Goal: Information Seeking & Learning: Learn about a topic

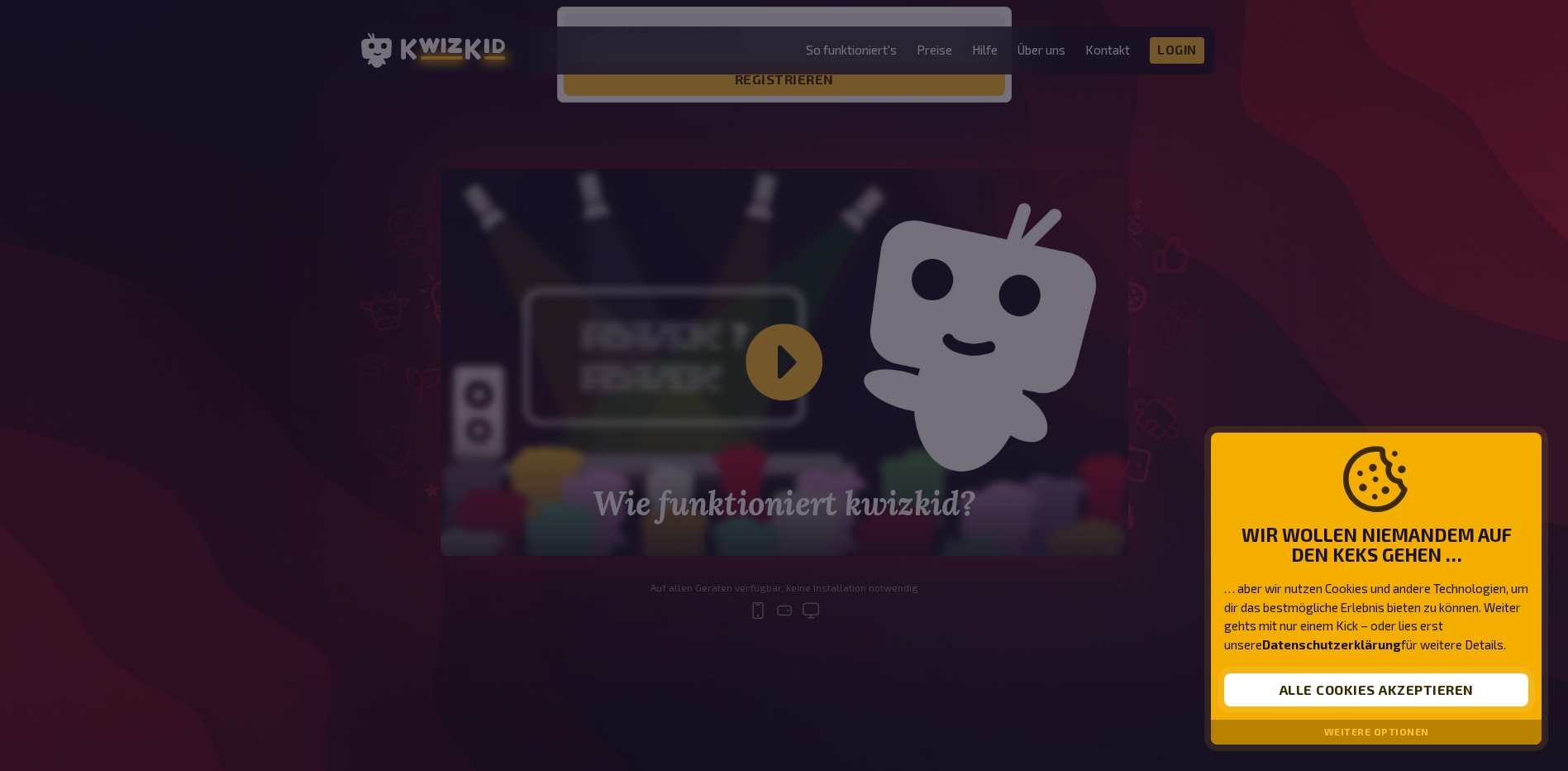
click at [1359, 693] on button "Alle Cookies akzeptieren" at bounding box center [1376, 689] width 304 height 33
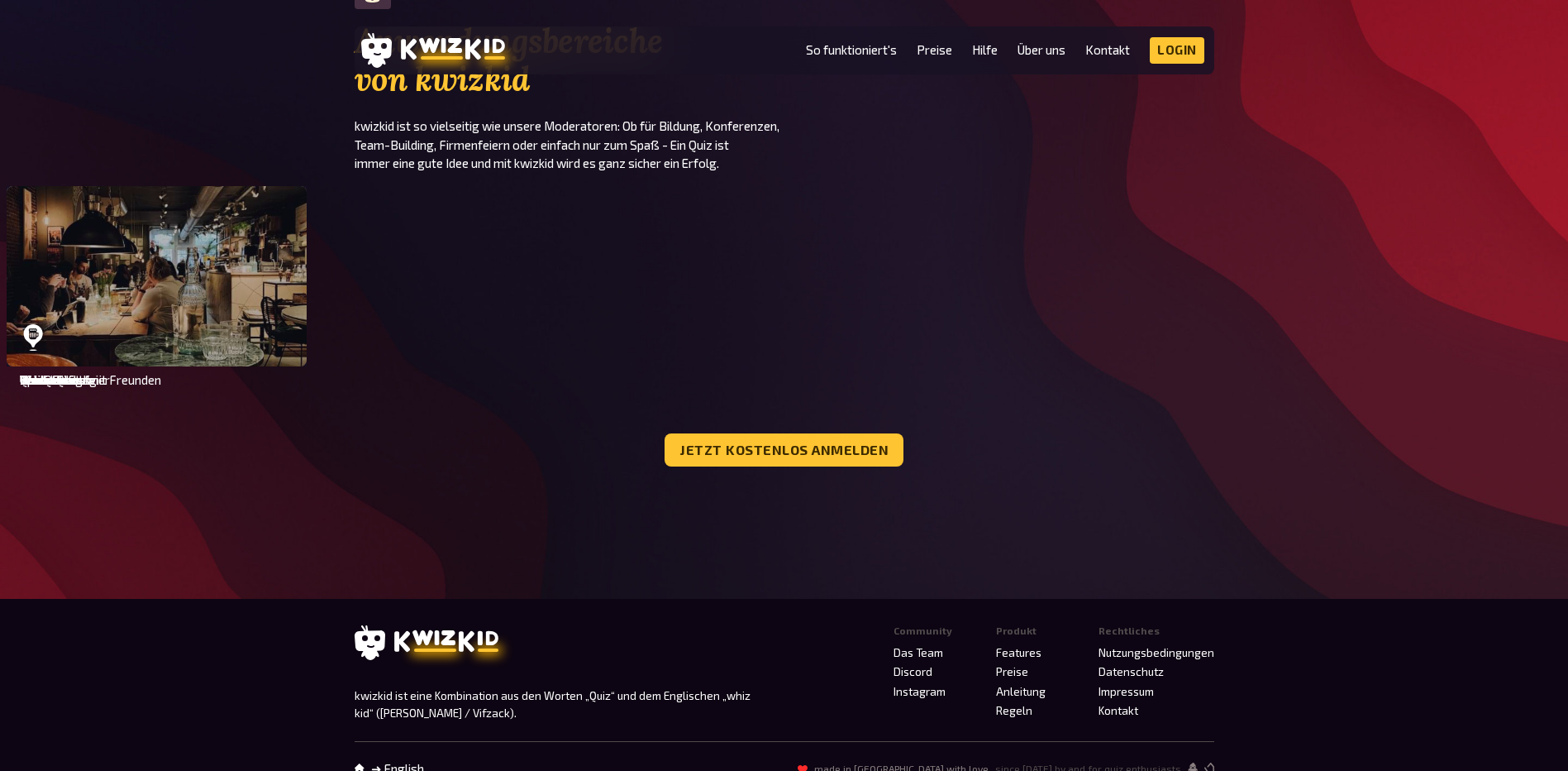
scroll to position [4879, 0]
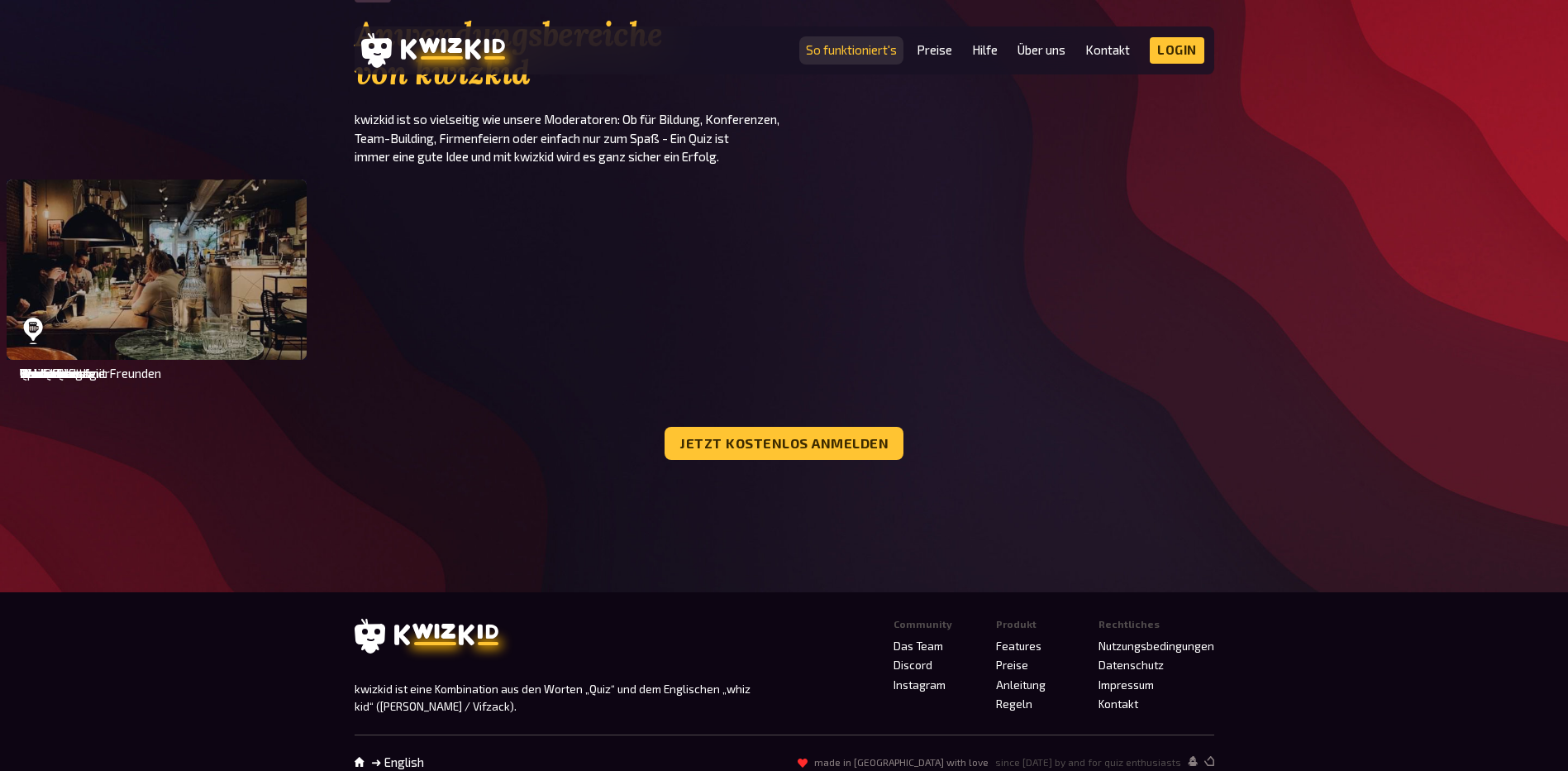
click at [847, 53] on link "So funktioniert's" at bounding box center [850, 50] width 91 height 14
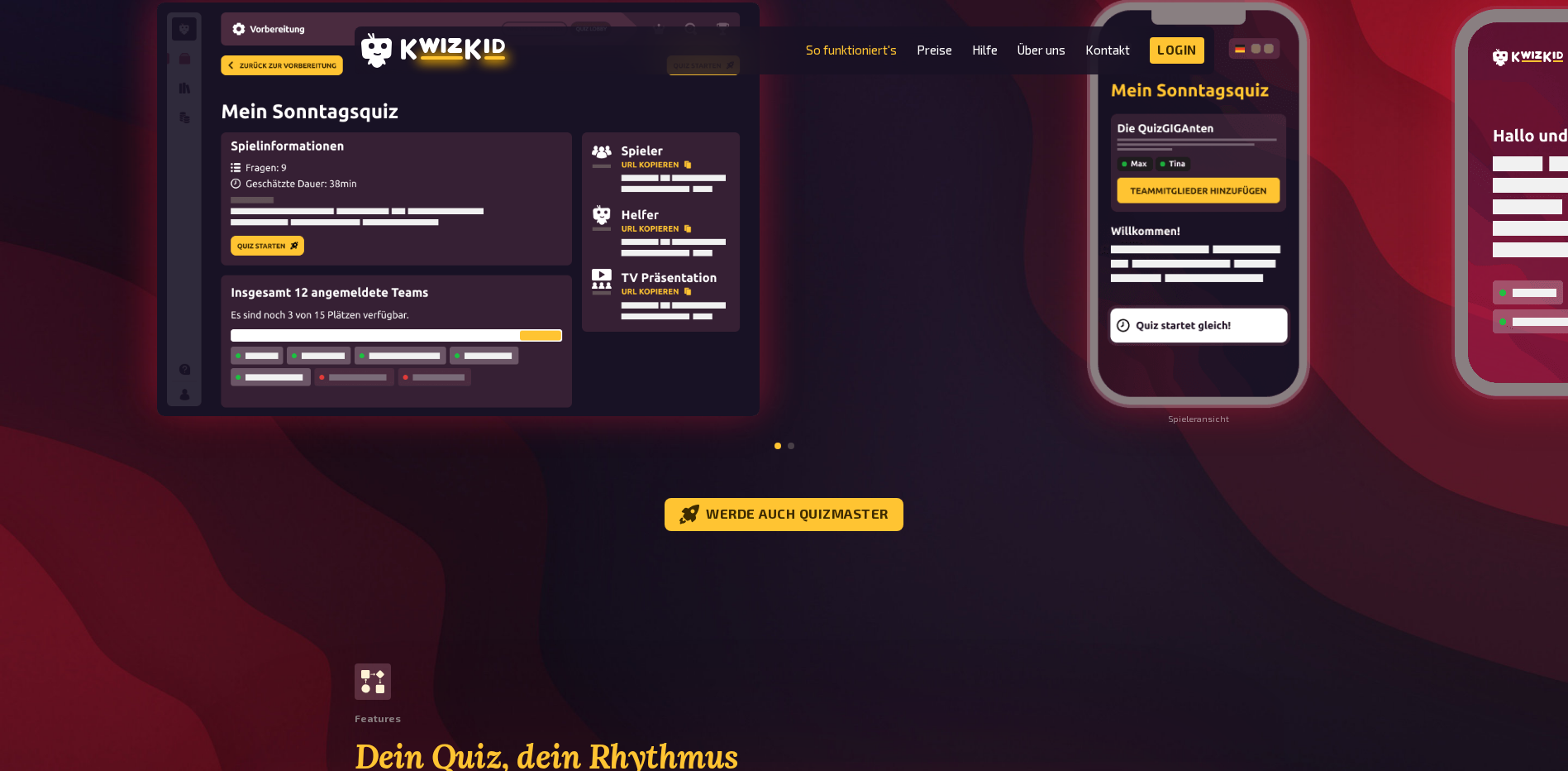
scroll to position [1985, 0]
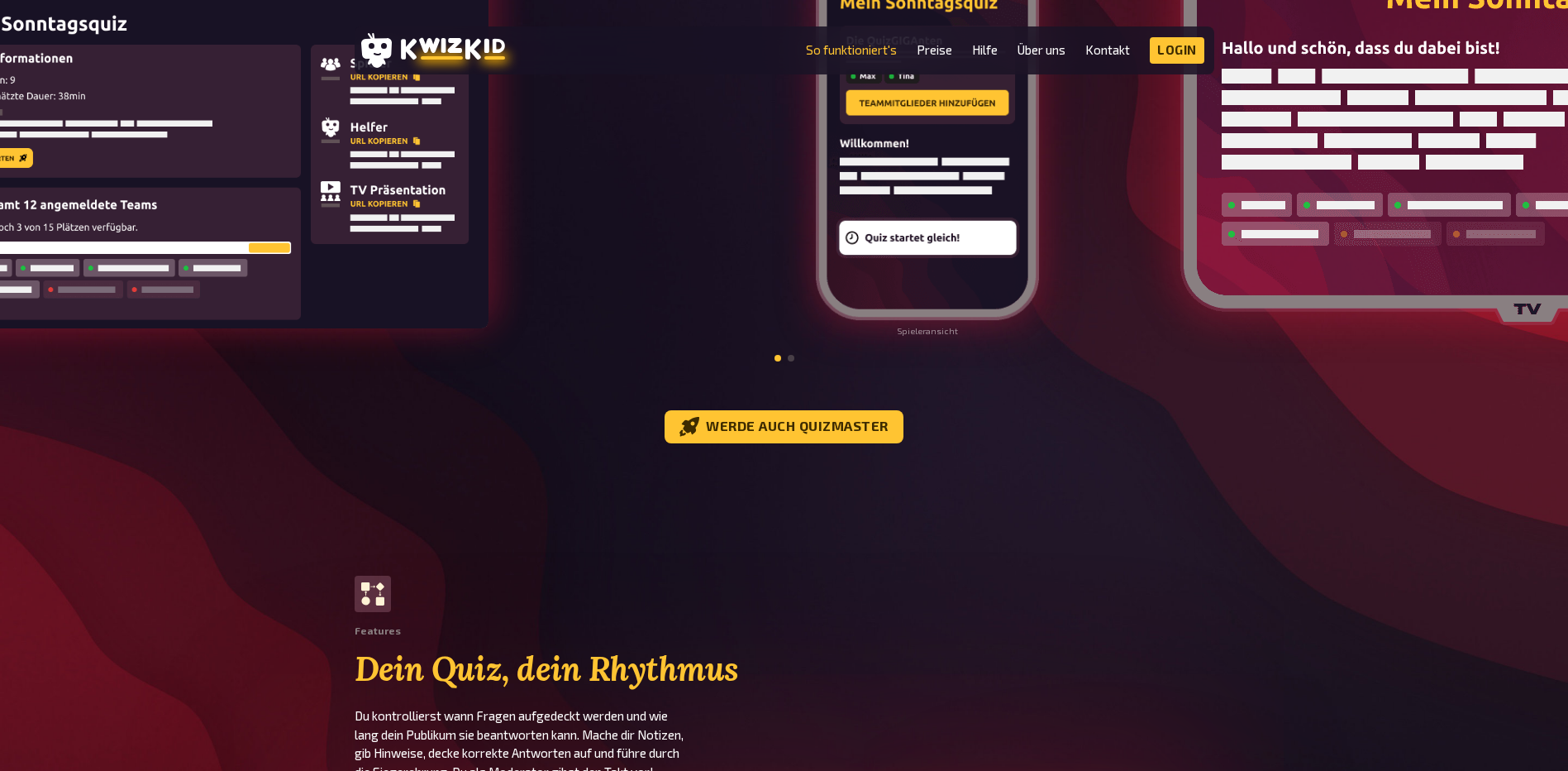
click at [814, 228] on img at bounding box center [927, 116] width 226 height 414
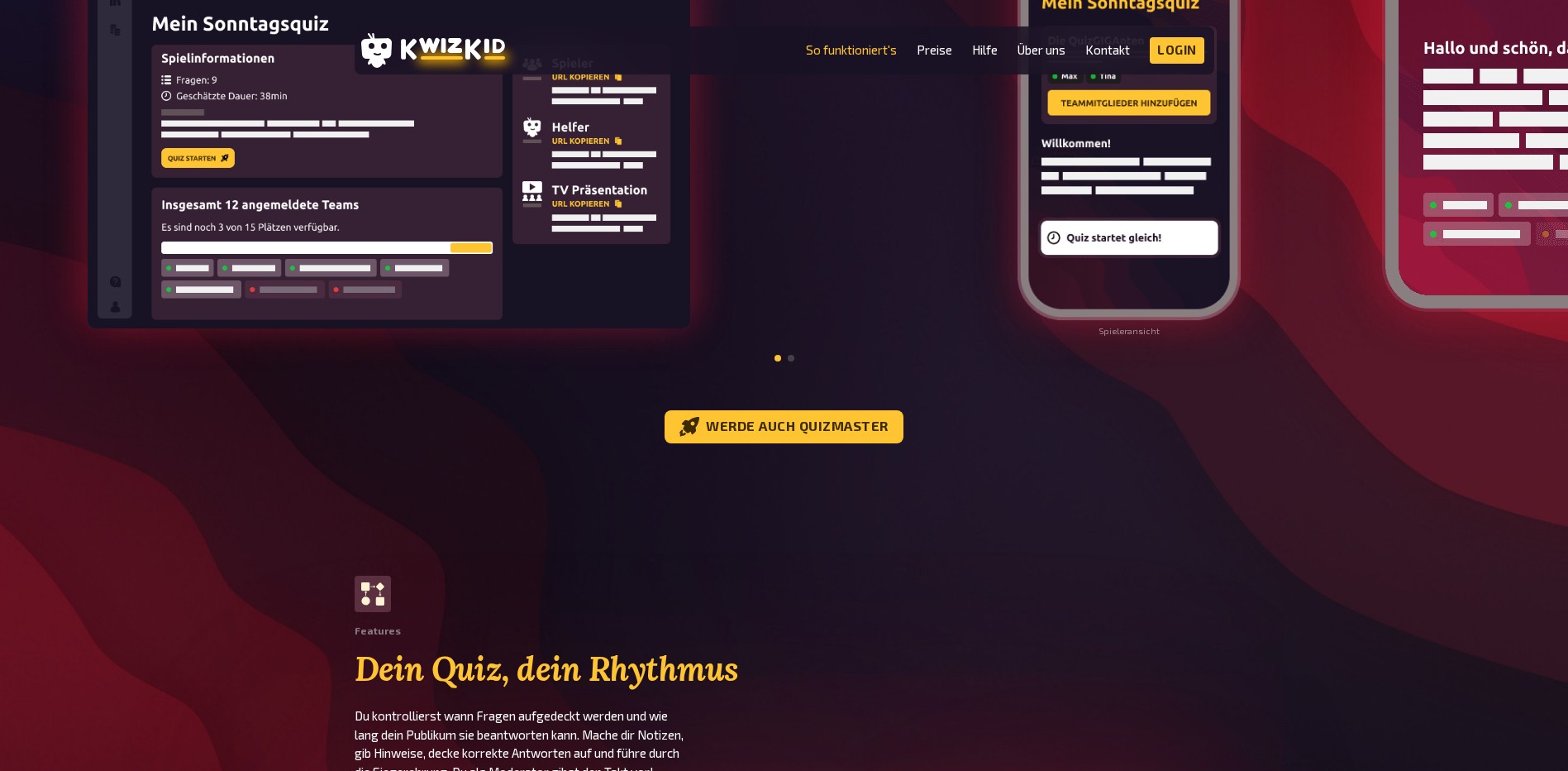
click at [1016, 229] on img at bounding box center [1128, 116] width 226 height 414
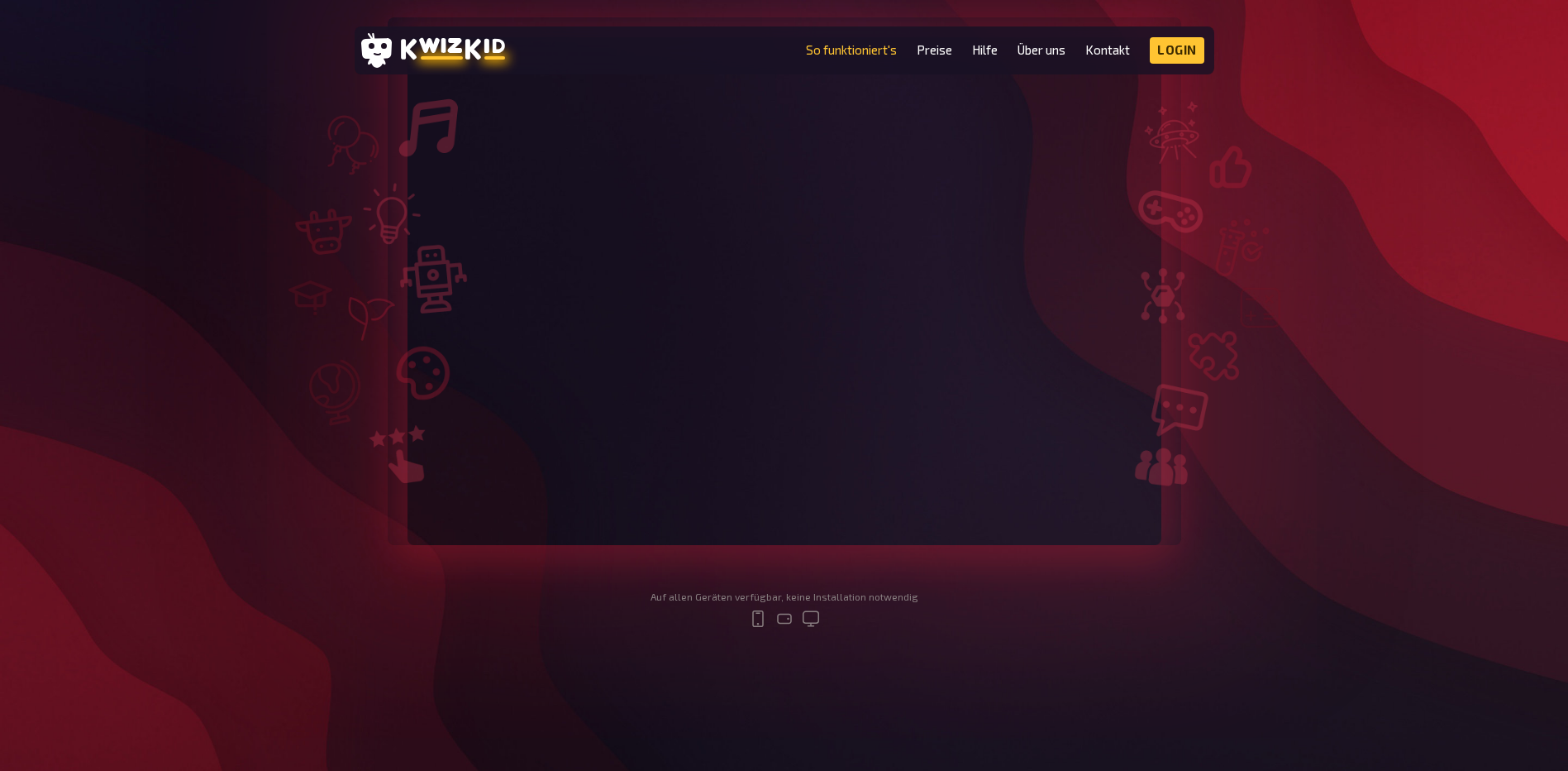
scroll to position [0, 0]
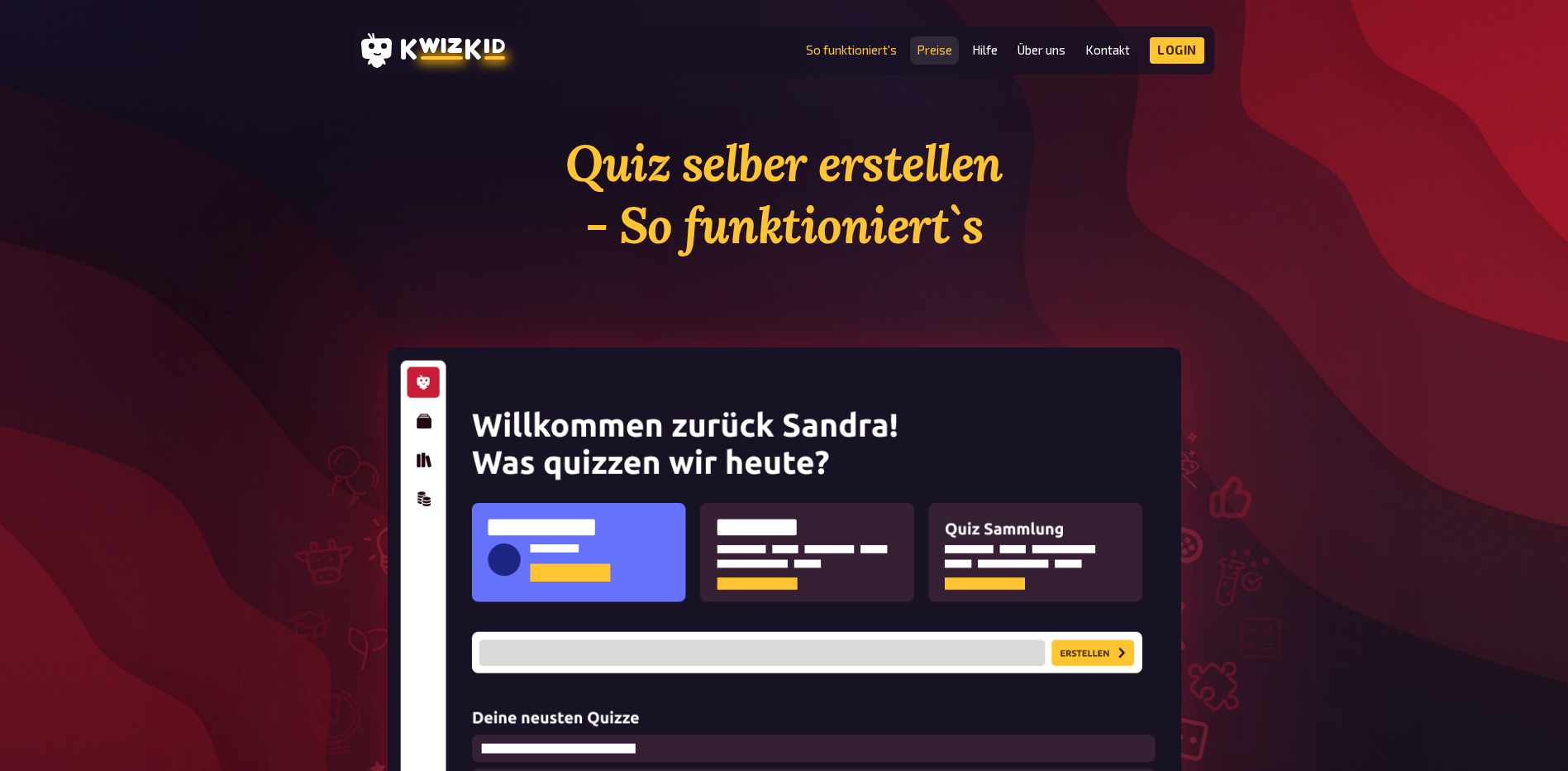
click at [941, 50] on link "Preise" at bounding box center [934, 50] width 36 height 14
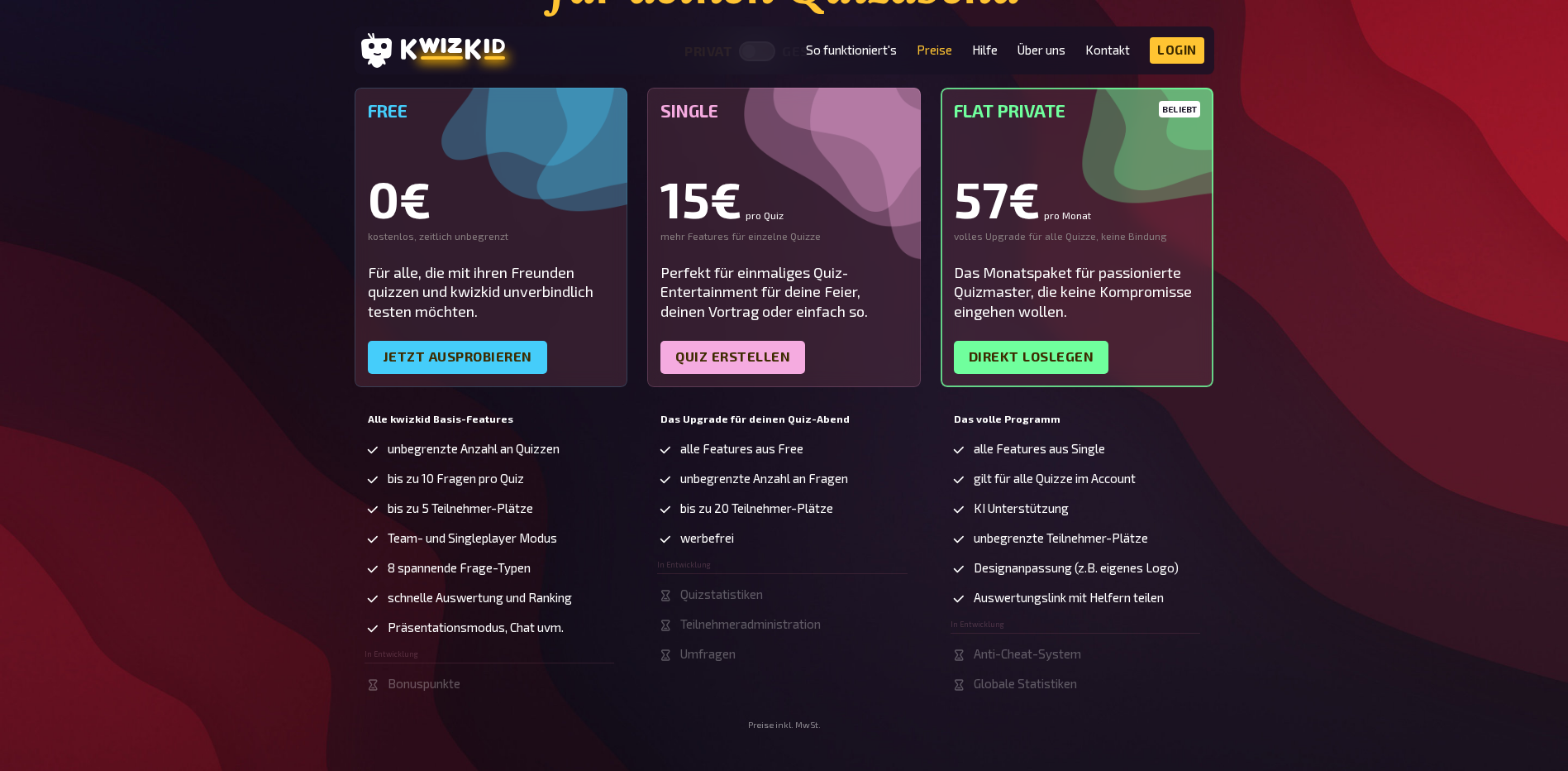
scroll to position [248, 0]
